Goal: Task Accomplishment & Management: Complete application form

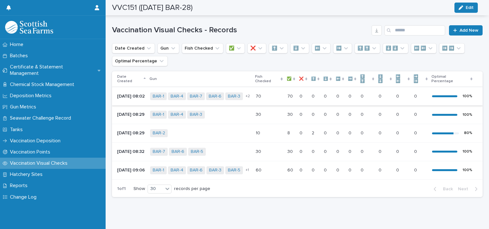
scroll to position [7, 0]
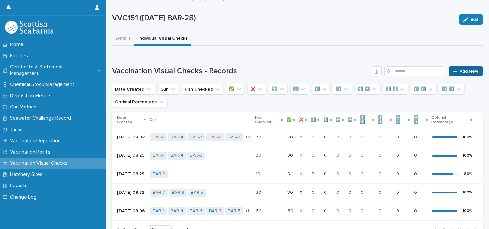
click at [460, 72] on span "Add New" at bounding box center [469, 71] width 19 height 4
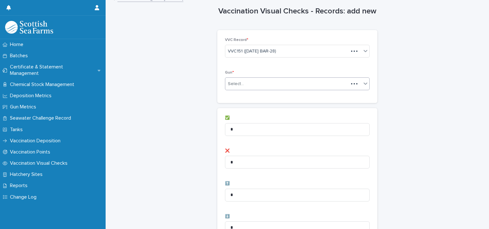
click at [254, 80] on div "Select..." at bounding box center [286, 84] width 123 height 11
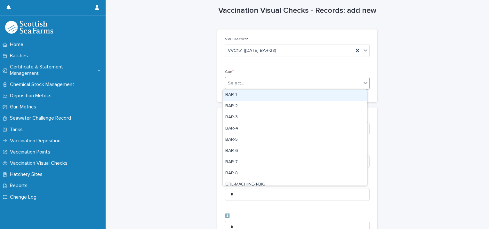
click at [240, 95] on div "BAR-1" at bounding box center [295, 95] width 144 height 11
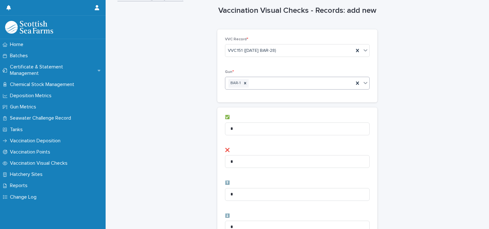
click at [253, 83] on div "BAR-1" at bounding box center [289, 83] width 128 height 11
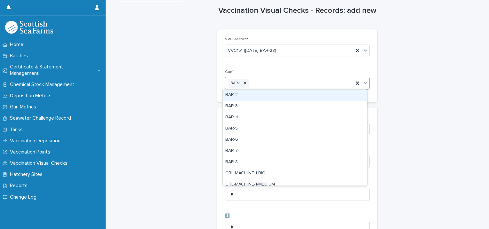
click at [247, 96] on div "BAR-2" at bounding box center [295, 95] width 144 height 11
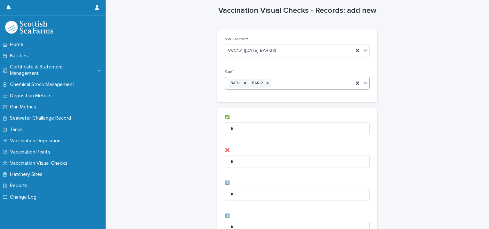
click at [285, 84] on div "BAR-1 BAR-2" at bounding box center [289, 83] width 128 height 11
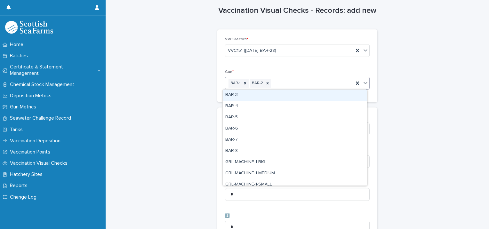
click at [260, 99] on div "BAR-3" at bounding box center [295, 95] width 144 height 11
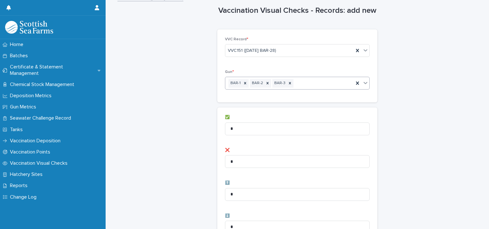
click at [299, 83] on div "BAR-1 BAR-2 BAR-3" at bounding box center [289, 83] width 128 height 11
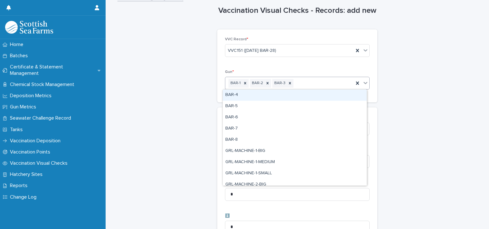
click at [272, 96] on div "BAR-4" at bounding box center [295, 95] width 144 height 11
click at [320, 82] on div "BAR-1 BAR-2 BAR-3 BAR-4" at bounding box center [289, 83] width 128 height 11
drag, startPoint x: 285, startPoint y: 95, endPoint x: 321, endPoint y: 88, distance: 37.4
click at [287, 95] on div "BAR-5" at bounding box center [295, 95] width 144 height 11
click at [337, 83] on div "BAR-1 BAR-2 BAR-3 BAR-4 BAR-5" at bounding box center [289, 83] width 128 height 11
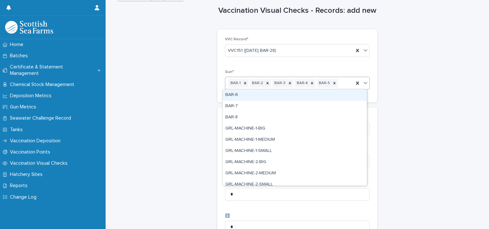
drag, startPoint x: 290, startPoint y: 93, endPoint x: 324, endPoint y: 90, distance: 34.5
click at [292, 93] on div "BAR-6" at bounding box center [295, 95] width 144 height 11
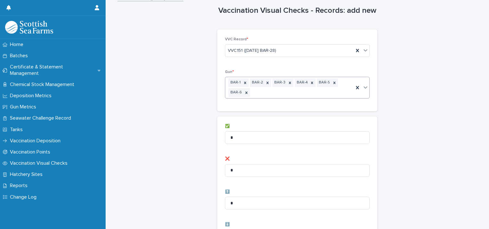
click at [311, 90] on div "BAR-1 BAR-2 BAR-3 BAR-4 BAR-5 BAR-6" at bounding box center [289, 87] width 128 height 21
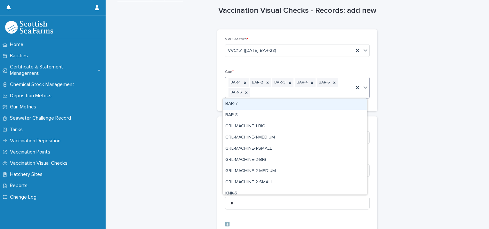
click at [248, 107] on div "BAR-7" at bounding box center [295, 104] width 144 height 11
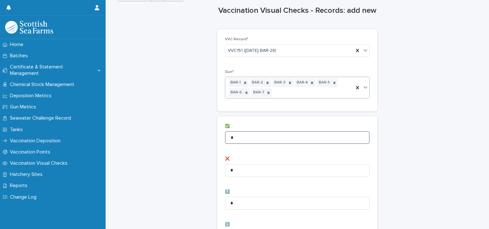
drag, startPoint x: 240, startPoint y: 134, endPoint x: 215, endPoint y: 134, distance: 24.4
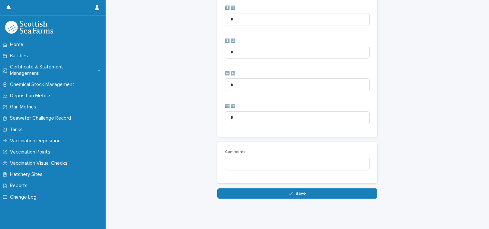
scroll to position [328, 0]
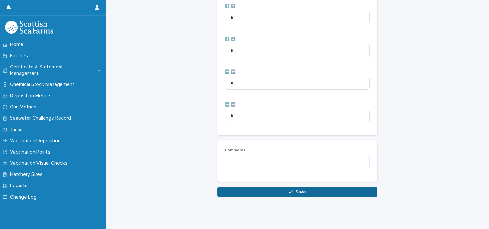
type input "**"
click at [273, 190] on button "Save" at bounding box center [297, 192] width 160 height 10
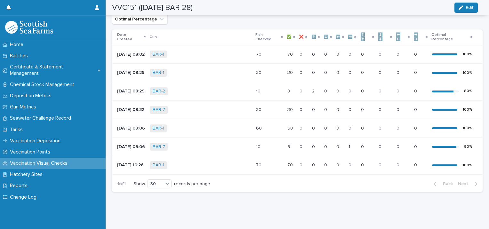
scroll to position [113, 0]
